Goal: Task Accomplishment & Management: Manage account settings

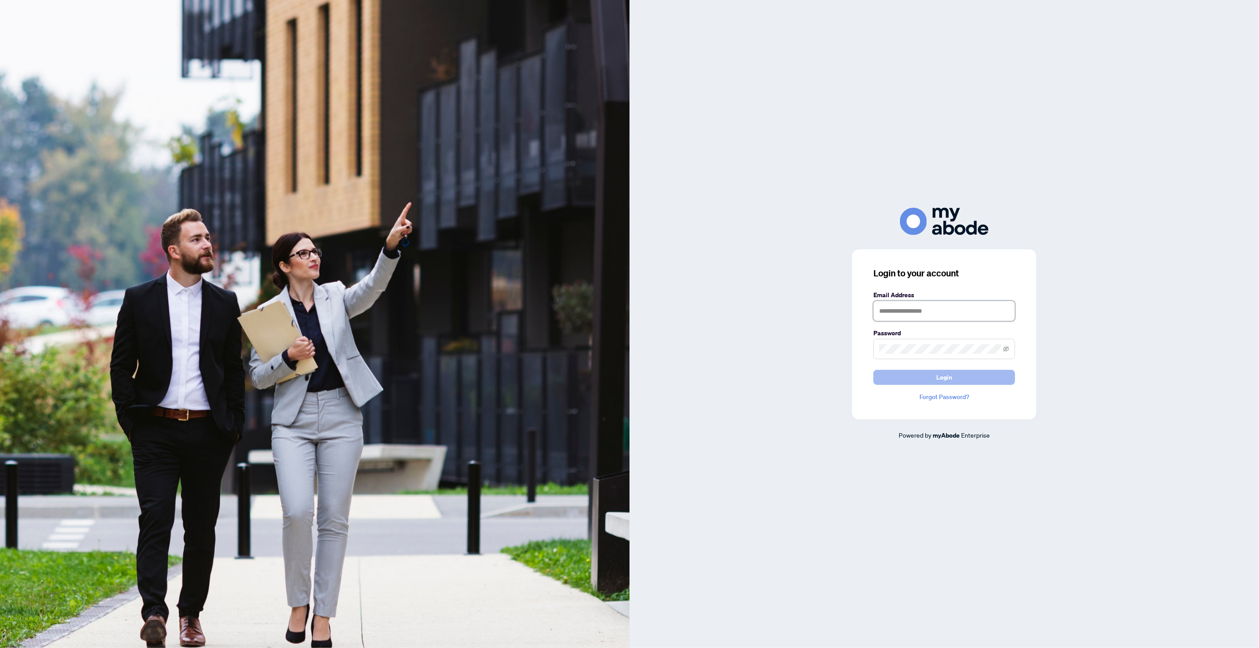
type input "**********"
click at [968, 375] on button "Login" at bounding box center [945, 377] width 142 height 15
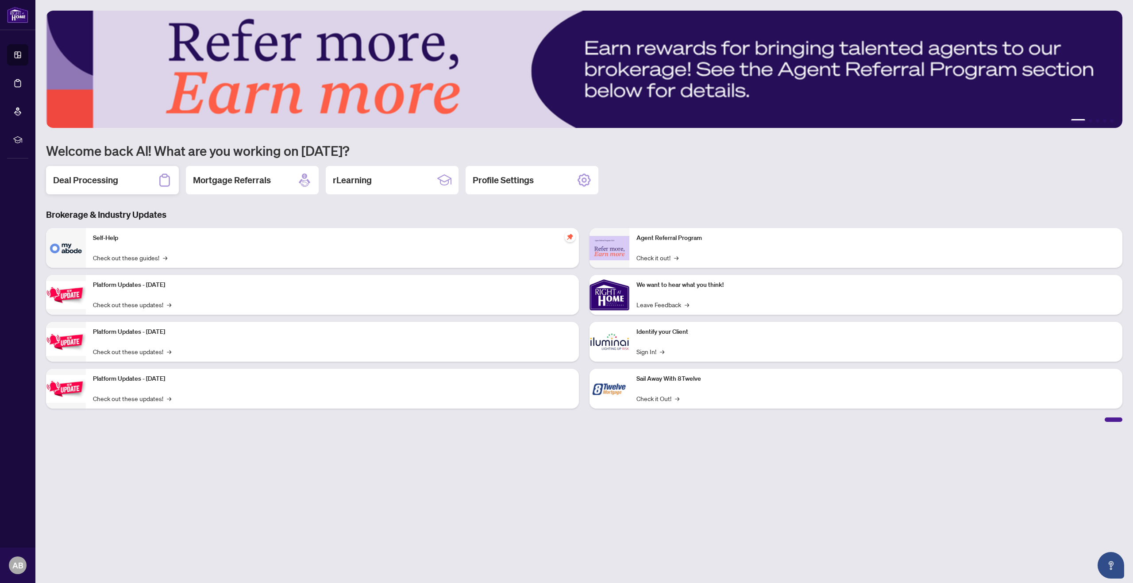
click at [89, 186] on h2 "Deal Processing" at bounding box center [85, 180] width 65 height 12
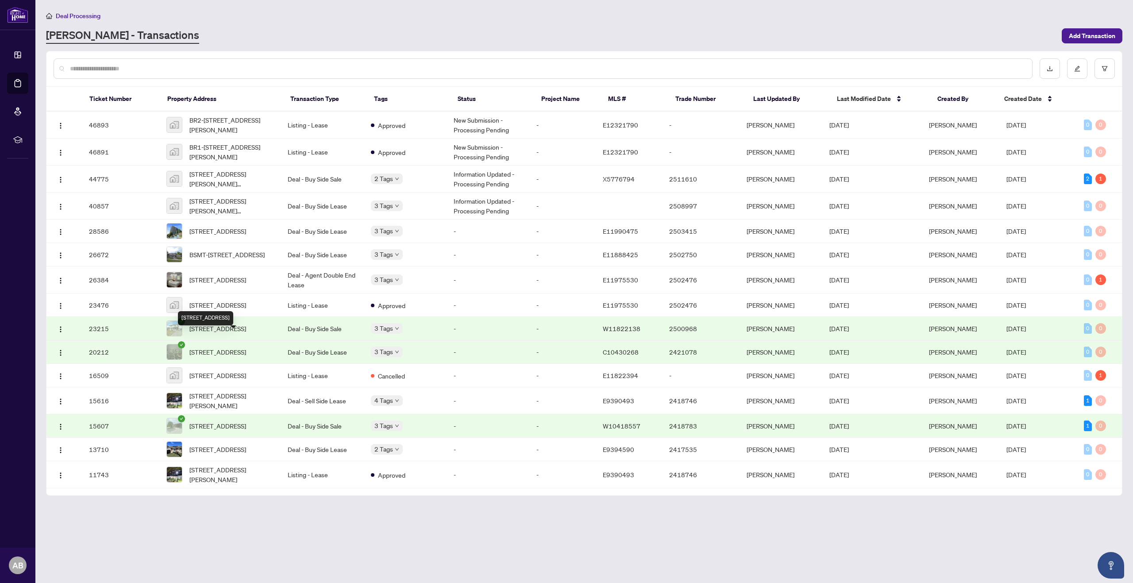
click at [220, 333] on span "[STREET_ADDRESS]" at bounding box center [217, 329] width 57 height 10
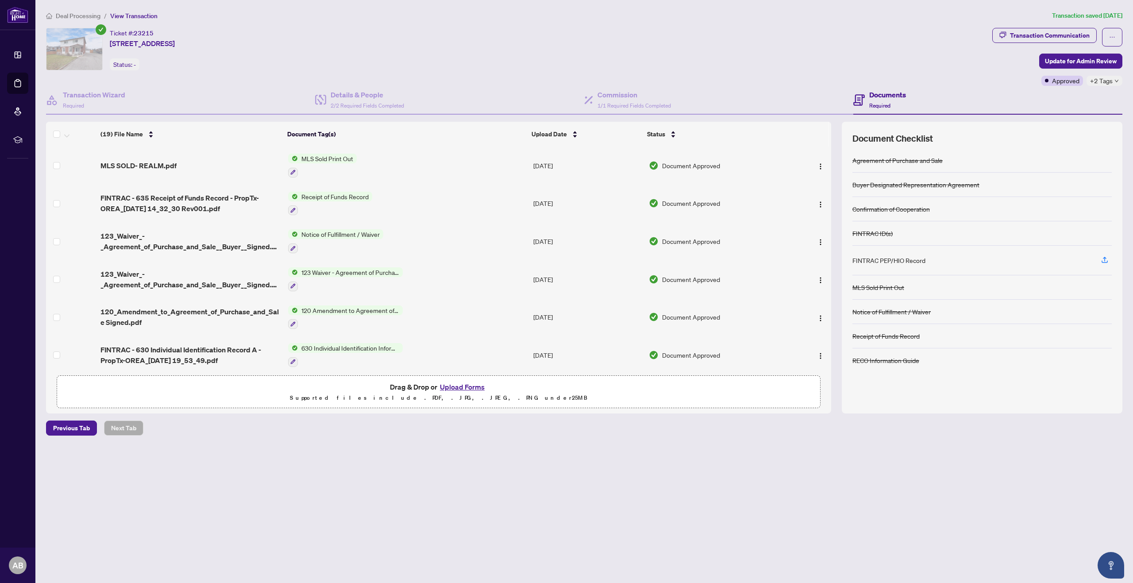
scroll to position [33, 0]
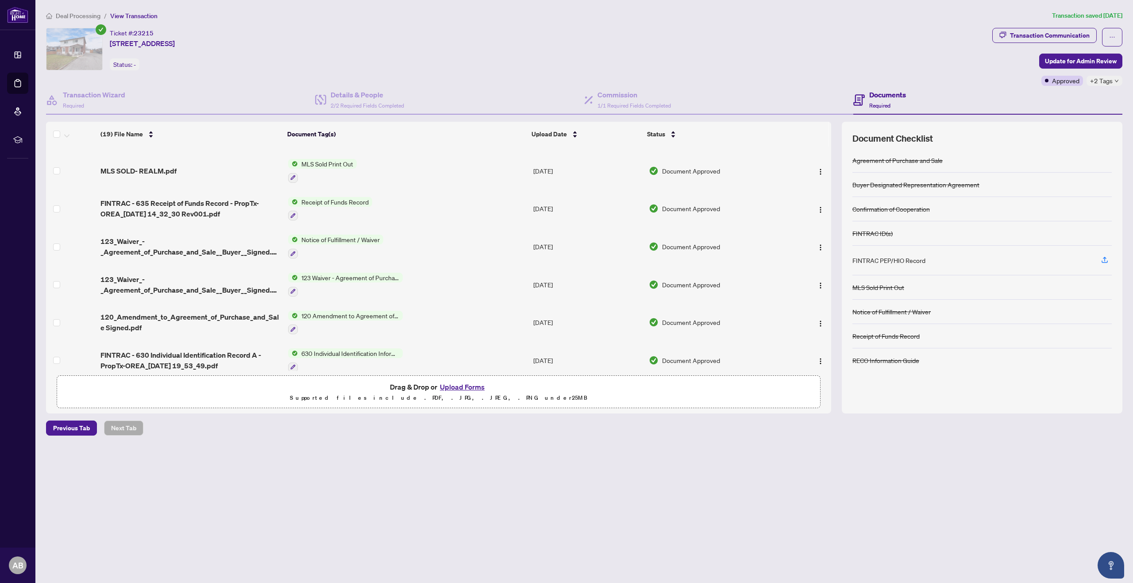
click at [346, 274] on span "123 Waiver - Agreement of Purchase and Sale" at bounding box center [350, 278] width 105 height 10
click at [190, 286] on span "123_Waiver_-_Agreement_of_Purchase_and_Sale__Buyer__Signed.pdf" at bounding box center [191, 284] width 180 height 21
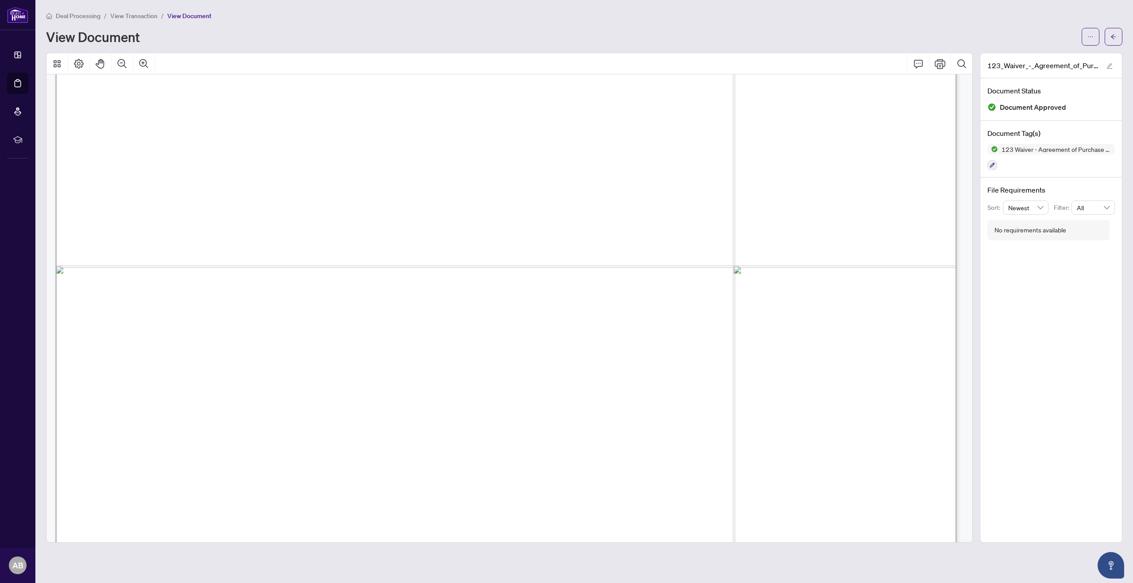
scroll to position [274, 0]
